Goal: Information Seeking & Learning: Learn about a topic

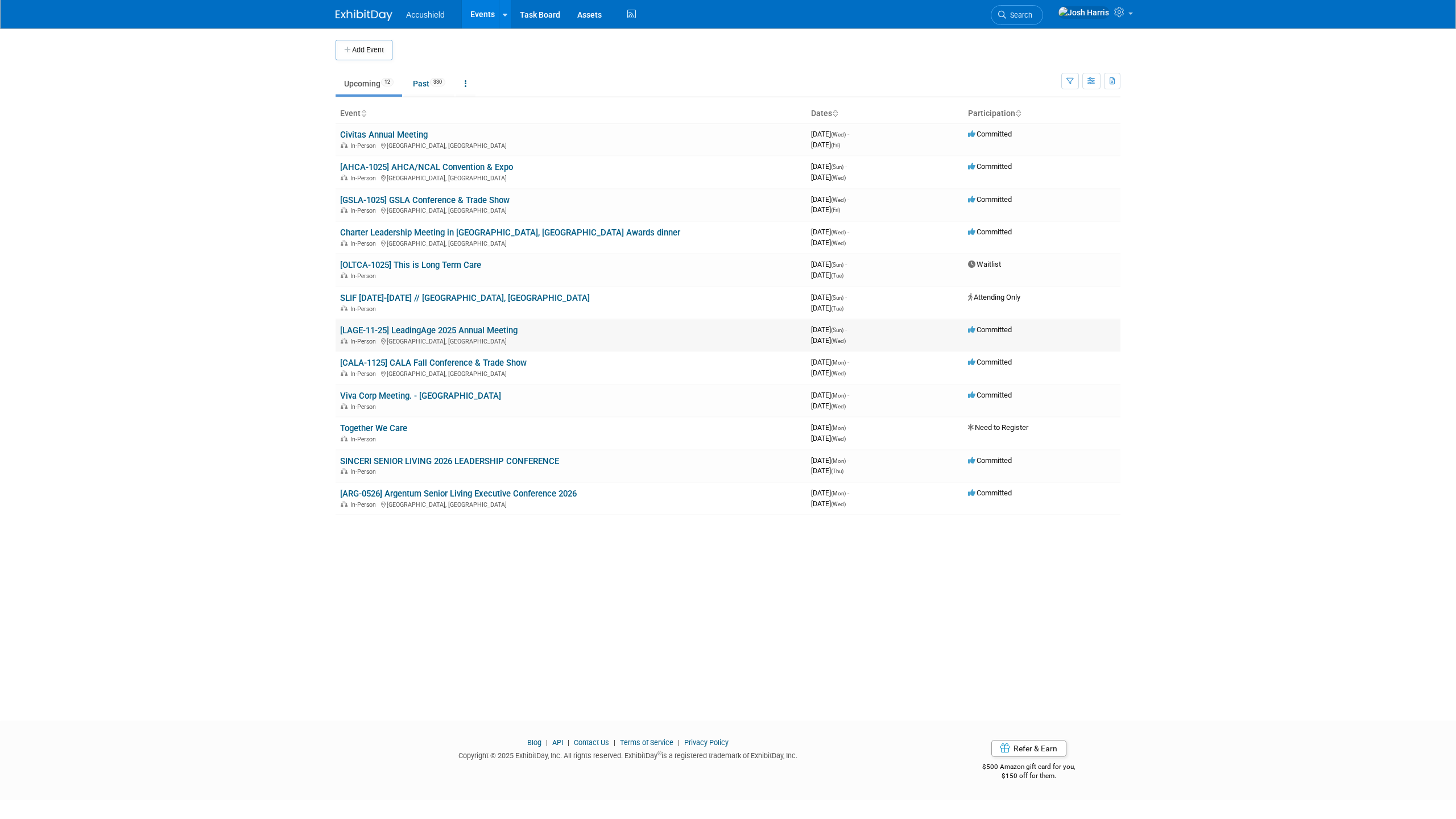
click at [471, 331] on link "[LAGE-11-25] LeadingAge 2025 Annual Meeting" at bounding box center [429, 331] width 177 height 10
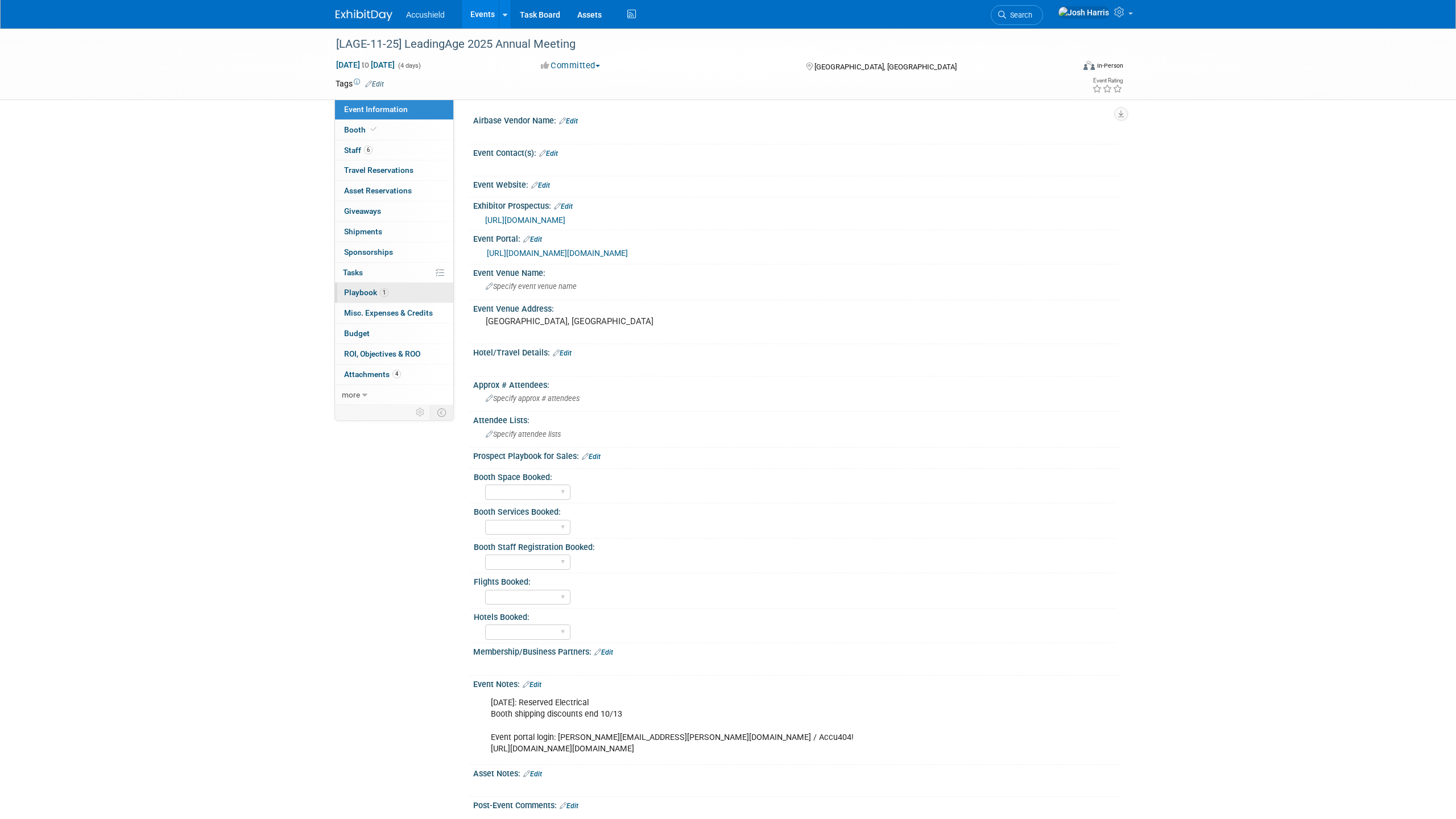
click at [394, 292] on link "1 Playbook 1" at bounding box center [394, 292] width 118 height 20
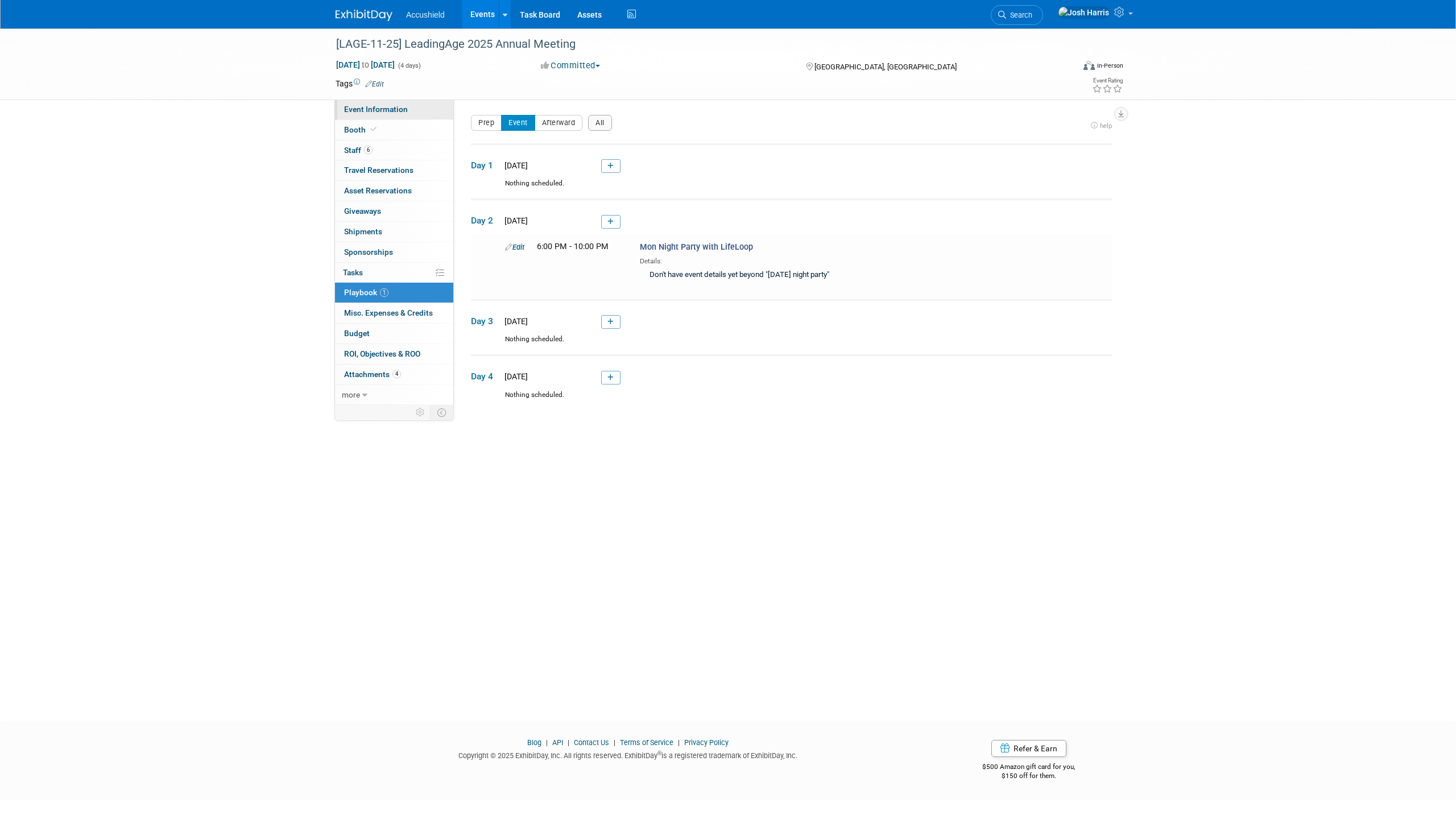
click at [407, 110] on link "Event Information" at bounding box center [394, 109] width 118 height 20
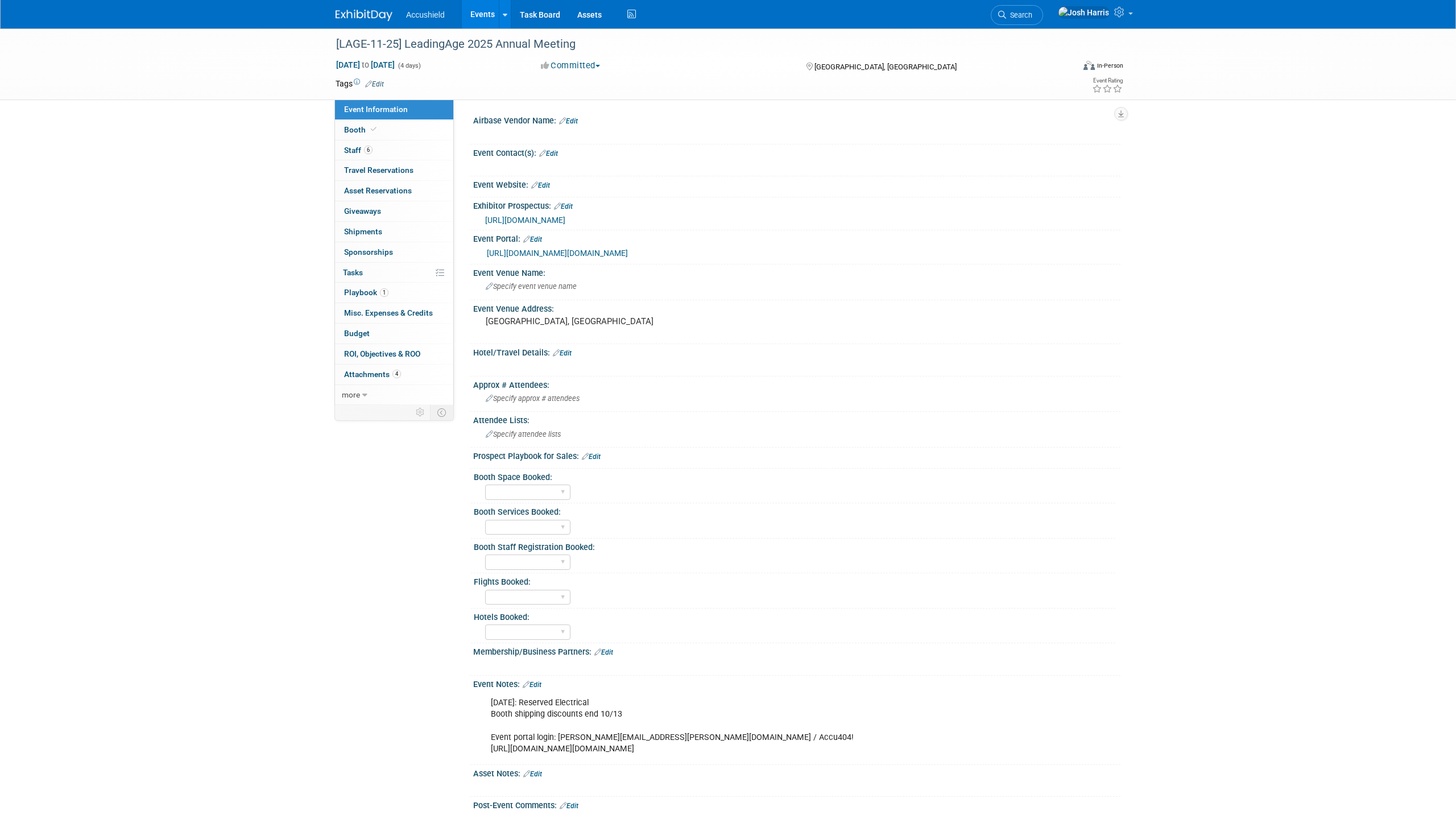
click at [565, 219] on span "https://leadingage.org/wp-content/uploads/2025/01/010725-AM25-Marketing-Deck.pdf" at bounding box center [525, 220] width 80 height 9
click at [592, 258] on link "https://mcca.ungerboeck.com/prod/app85.cshtml?aat=2b4b545476334b455335672f32667…" at bounding box center [557, 253] width 141 height 9
click at [480, 21] on link "Events" at bounding box center [483, 14] width 42 height 29
